Goal: Navigation & Orientation: Understand site structure

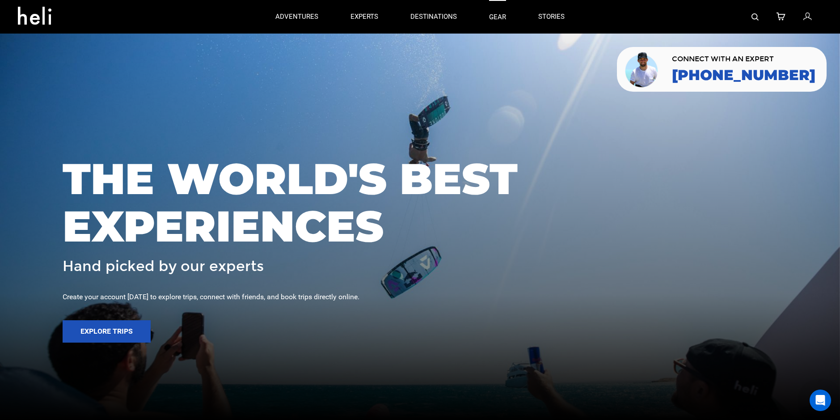
click at [499, 20] on link "gear" at bounding box center [497, 17] width 17 height 34
click at [39, 20] on icon at bounding box center [38, 13] width 40 height 14
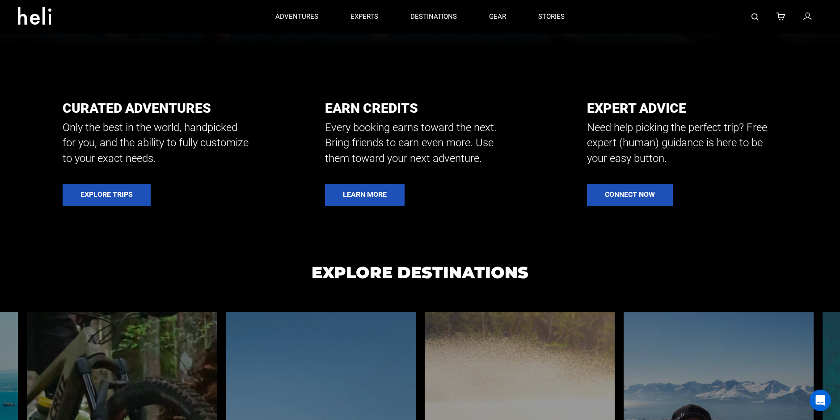
scroll to position [358, 0]
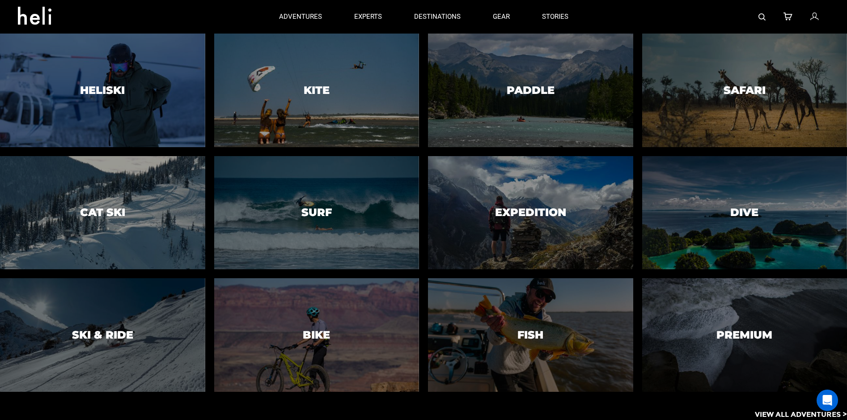
click at [20, 15] on icon at bounding box center [38, 13] width 40 height 14
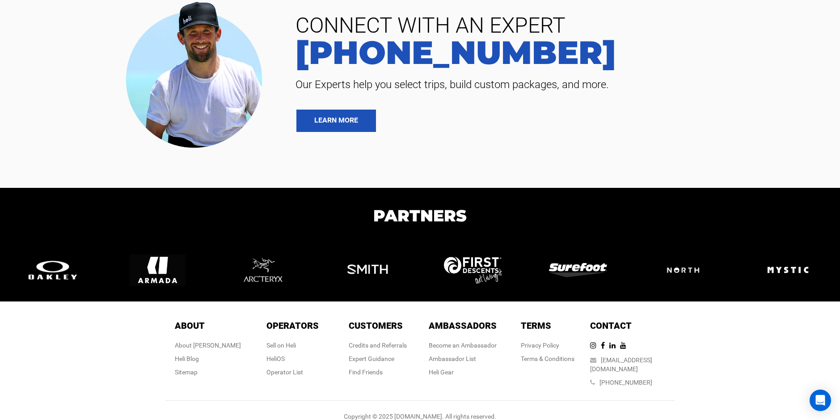
scroll to position [2125, 0]
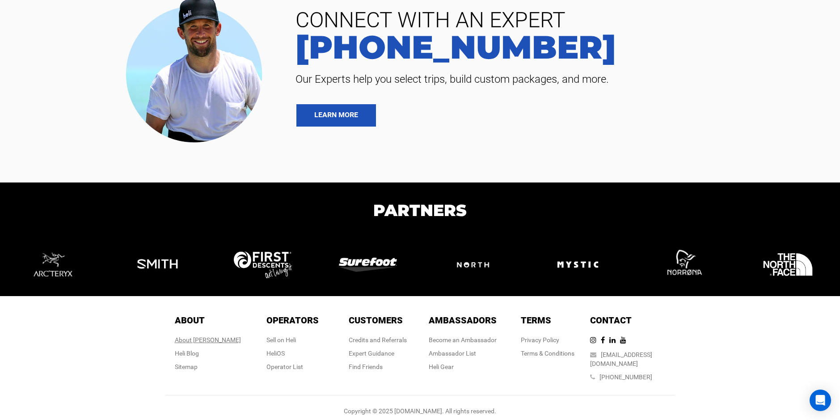
click at [212, 339] on div "About [PERSON_NAME]" at bounding box center [208, 339] width 66 height 9
